Goal: Transaction & Acquisition: Book appointment/travel/reservation

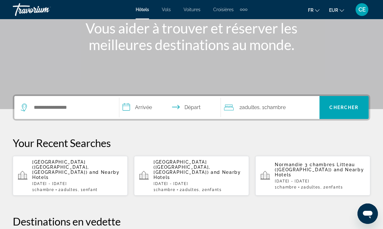
click at [65, 114] on div "Search widget" at bounding box center [67, 107] width 92 height 23
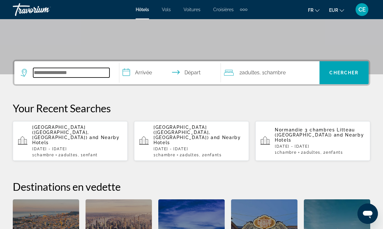
click at [51, 73] on input "Search widget" at bounding box center [71, 73] width 76 height 10
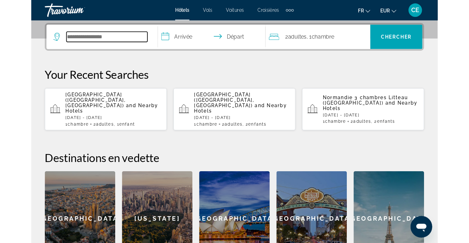
scroll to position [156, 0]
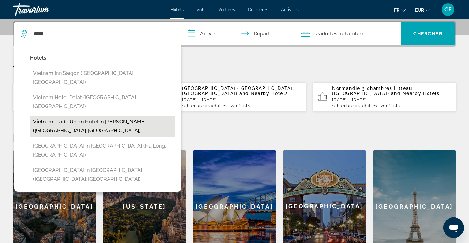
click at [83, 116] on button "Vietnam Trade Union Hotel In [PERSON_NAME] ([GEOGRAPHIC_DATA], [GEOGRAPHIC_DATA…" at bounding box center [102, 126] width 145 height 21
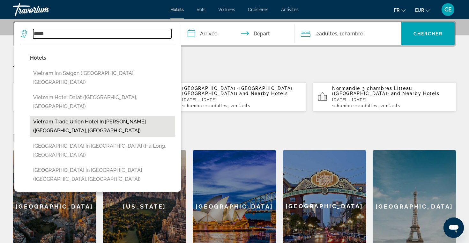
type input "**********"
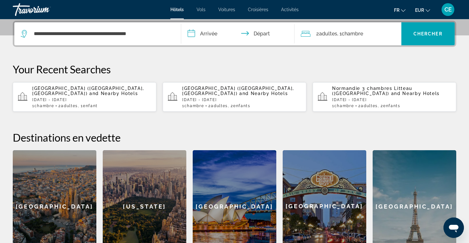
click at [191, 32] on input "**********" at bounding box center [239, 34] width 116 height 25
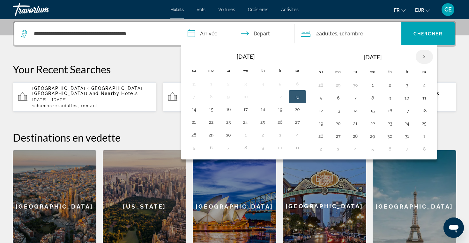
click at [383, 56] on th "Next month" at bounding box center [424, 57] width 17 height 14
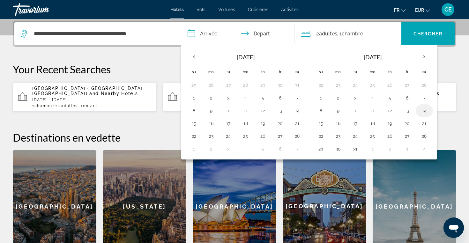
click at [383, 111] on button "14" at bounding box center [424, 110] width 10 height 9
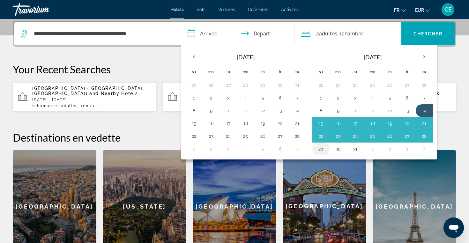
click at [321, 149] on button "29" at bounding box center [321, 149] width 10 height 9
type input "**********"
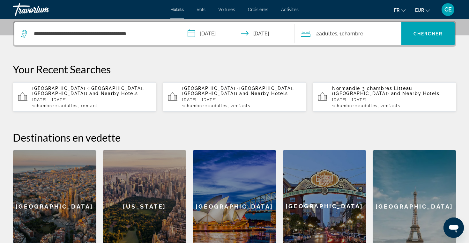
click at [317, 31] on span "2 Adulte Adultes" at bounding box center [326, 33] width 21 height 9
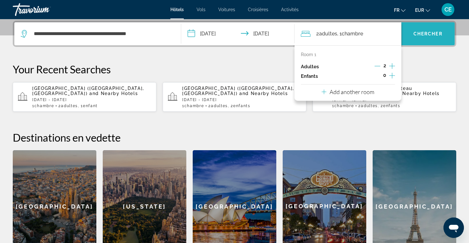
click at [383, 34] on span "Chercher" at bounding box center [428, 33] width 29 height 5
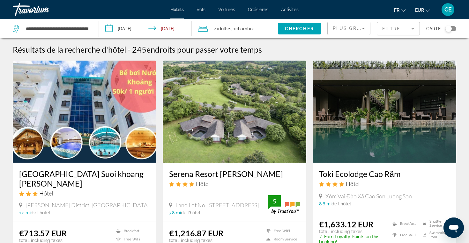
click at [365, 29] on icon "Sort by" at bounding box center [364, 29] width 8 height 8
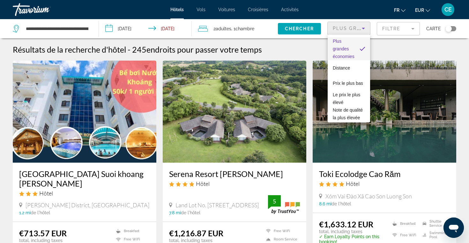
click at [383, 31] on div at bounding box center [234, 121] width 469 height 243
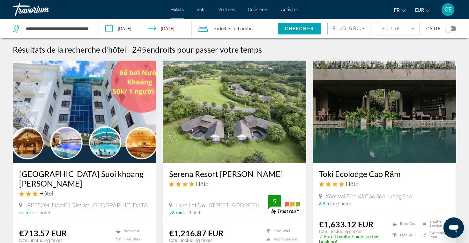
click at [383, 31] on mat-form-field "Filtre" at bounding box center [398, 28] width 43 height 13
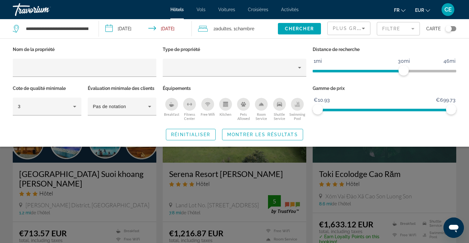
click at [177, 104] on div "Breakfast" at bounding box center [171, 104] width 13 height 13
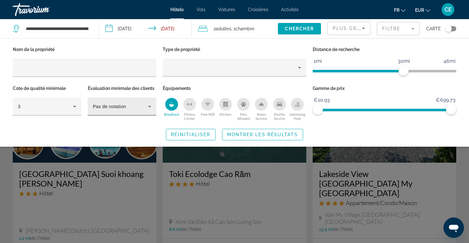
click at [147, 106] on icon "Hotel Filters" at bounding box center [150, 107] width 8 height 8
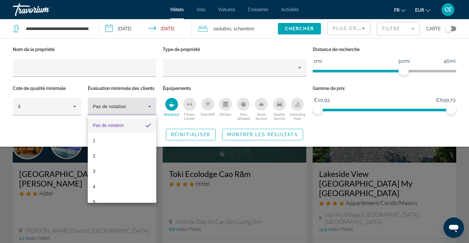
click at [147, 106] on div at bounding box center [234, 121] width 469 height 243
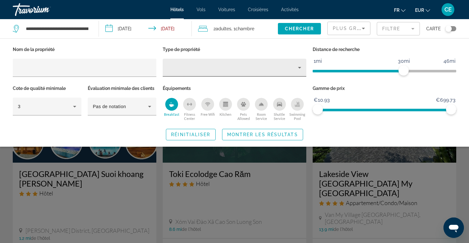
click at [179, 69] on div "Property type" at bounding box center [233, 68] width 130 height 8
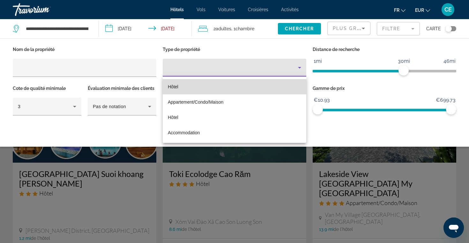
click at [179, 90] on mat-option "Hôtel" at bounding box center [235, 86] width 144 height 15
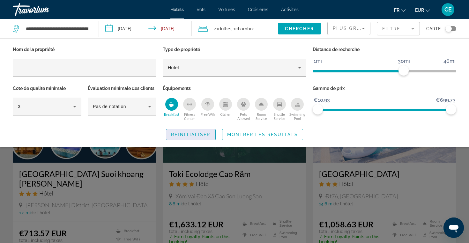
click at [186, 134] on span "Réinitialiser" at bounding box center [190, 134] width 39 height 5
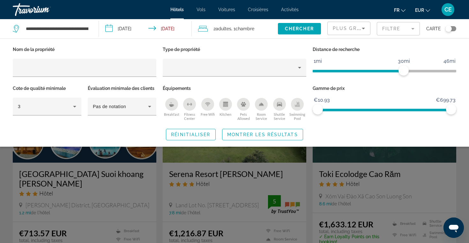
click at [383, 184] on div "Search widget" at bounding box center [234, 169] width 469 height 147
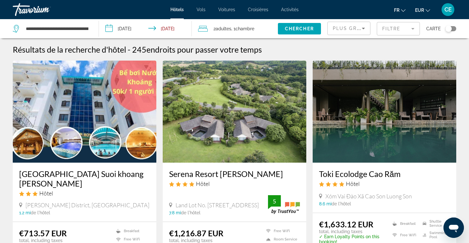
click at [383, 27] on mat-form-field "Filtre" at bounding box center [398, 28] width 43 height 13
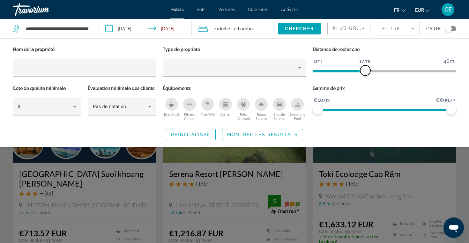
drag, startPoint x: 401, startPoint y: 70, endPoint x: 365, endPoint y: 73, distance: 36.5
click at [365, 73] on span "ngx-slider" at bounding box center [365, 70] width 10 height 10
click at [182, 133] on span "Réinitialiser" at bounding box center [190, 134] width 39 height 5
drag, startPoint x: 402, startPoint y: 68, endPoint x: 368, endPoint y: 68, distance: 33.2
click at [368, 68] on span "ngx-slider" at bounding box center [368, 70] width 10 height 10
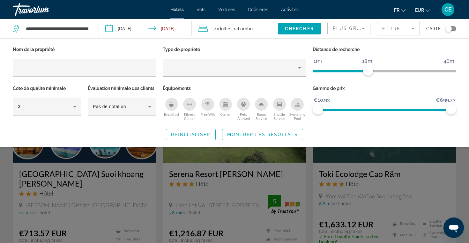
click at [175, 103] on div "Breakfast" at bounding box center [171, 104] width 13 height 13
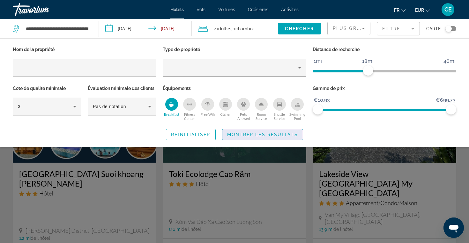
click at [253, 135] on span "Montrer les résultats" at bounding box center [262, 134] width 71 height 5
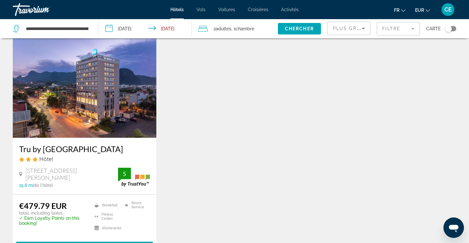
scroll to position [511, 0]
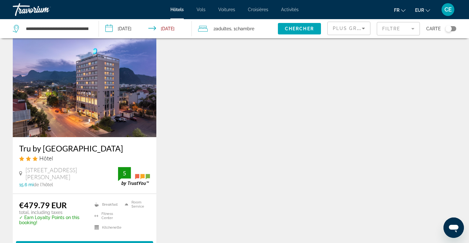
click at [94, 95] on img "Main content" at bounding box center [85, 86] width 144 height 102
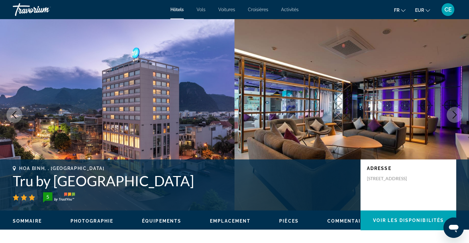
click at [383, 116] on icon "Next image" at bounding box center [455, 115] width 8 height 8
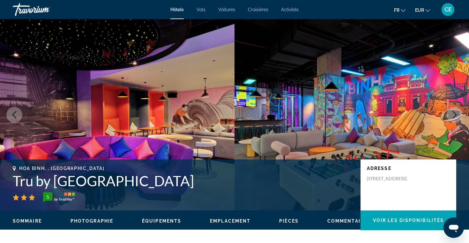
click at [383, 116] on icon "Next image" at bounding box center [455, 115] width 8 height 8
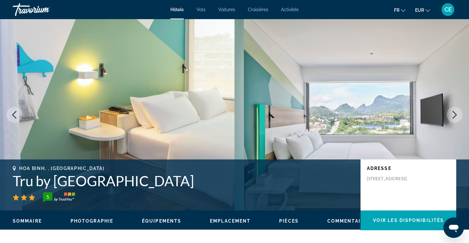
click at [383, 116] on icon "Next image" at bounding box center [455, 115] width 8 height 8
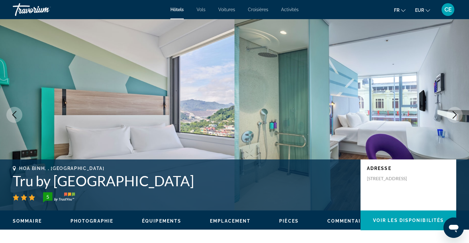
click at [383, 116] on icon "Next image" at bounding box center [455, 115] width 8 height 8
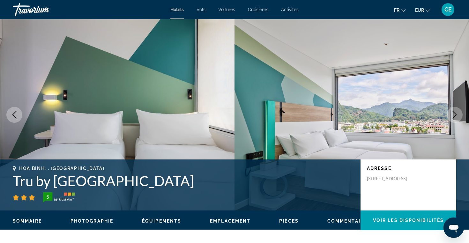
click at [383, 115] on img "Main content" at bounding box center [352, 115] width 235 height 192
click at [383, 116] on icon "Next image" at bounding box center [455, 115] width 8 height 8
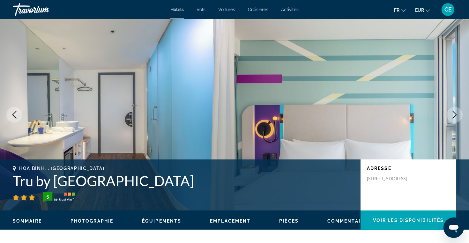
click at [383, 116] on icon "Next image" at bounding box center [455, 115] width 8 height 8
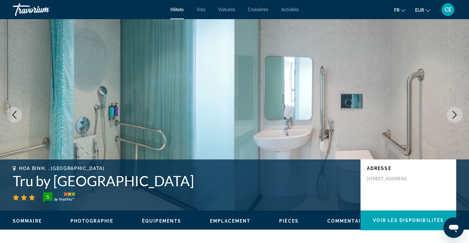
click at [383, 116] on icon "Next image" at bounding box center [455, 115] width 8 height 8
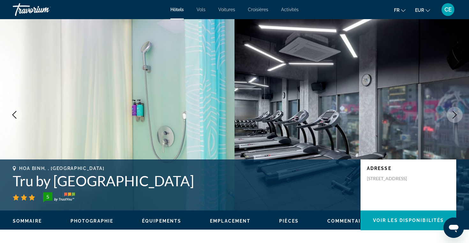
click at [383, 116] on icon "Next image" at bounding box center [455, 115] width 8 height 8
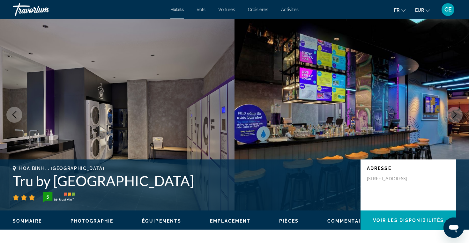
click at [383, 116] on icon "Next image" at bounding box center [455, 115] width 8 height 8
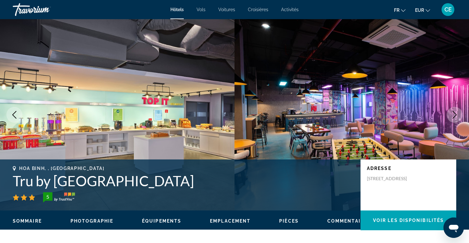
click at [383, 116] on icon "Next image" at bounding box center [455, 115] width 8 height 8
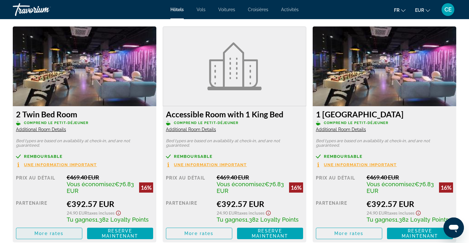
scroll to position [876, 0]
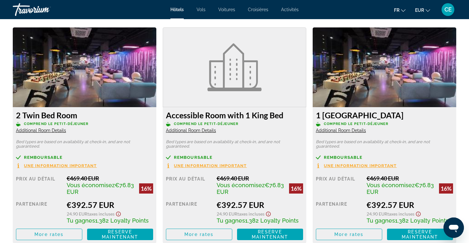
click at [65, 76] on img "Main content" at bounding box center [85, 67] width 144 height 80
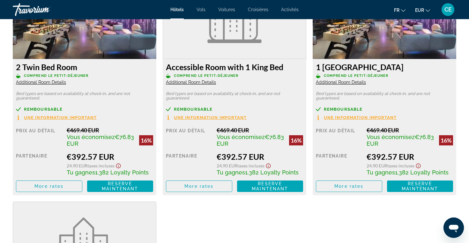
scroll to position [925, 0]
click at [54, 185] on span "More rates" at bounding box center [48, 186] width 29 height 5
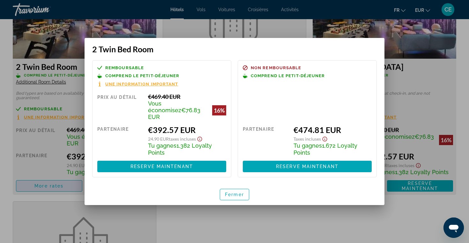
scroll to position [0, 0]
click at [233, 192] on span "Fermer" at bounding box center [234, 194] width 19 height 5
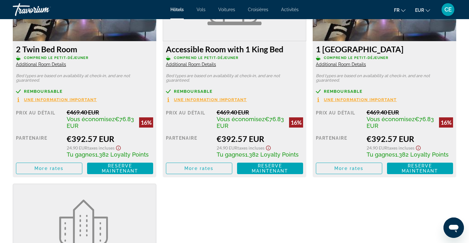
scroll to position [944, 0]
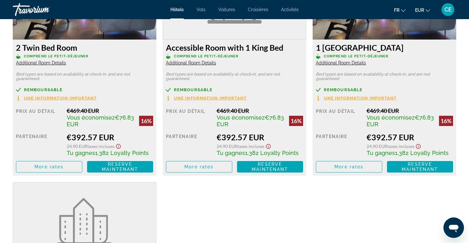
click at [118, 147] on icon "Show Taxes and Fees disclaimer" at bounding box center [119, 147] width 8 height 6
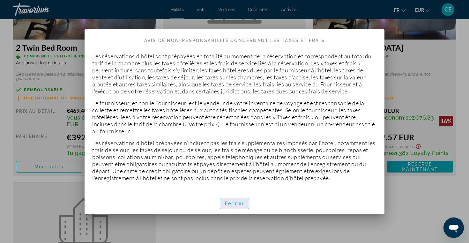
click at [229, 202] on span "Fermer" at bounding box center [234, 203] width 19 height 5
